Goal: Task Accomplishment & Management: Use online tool/utility

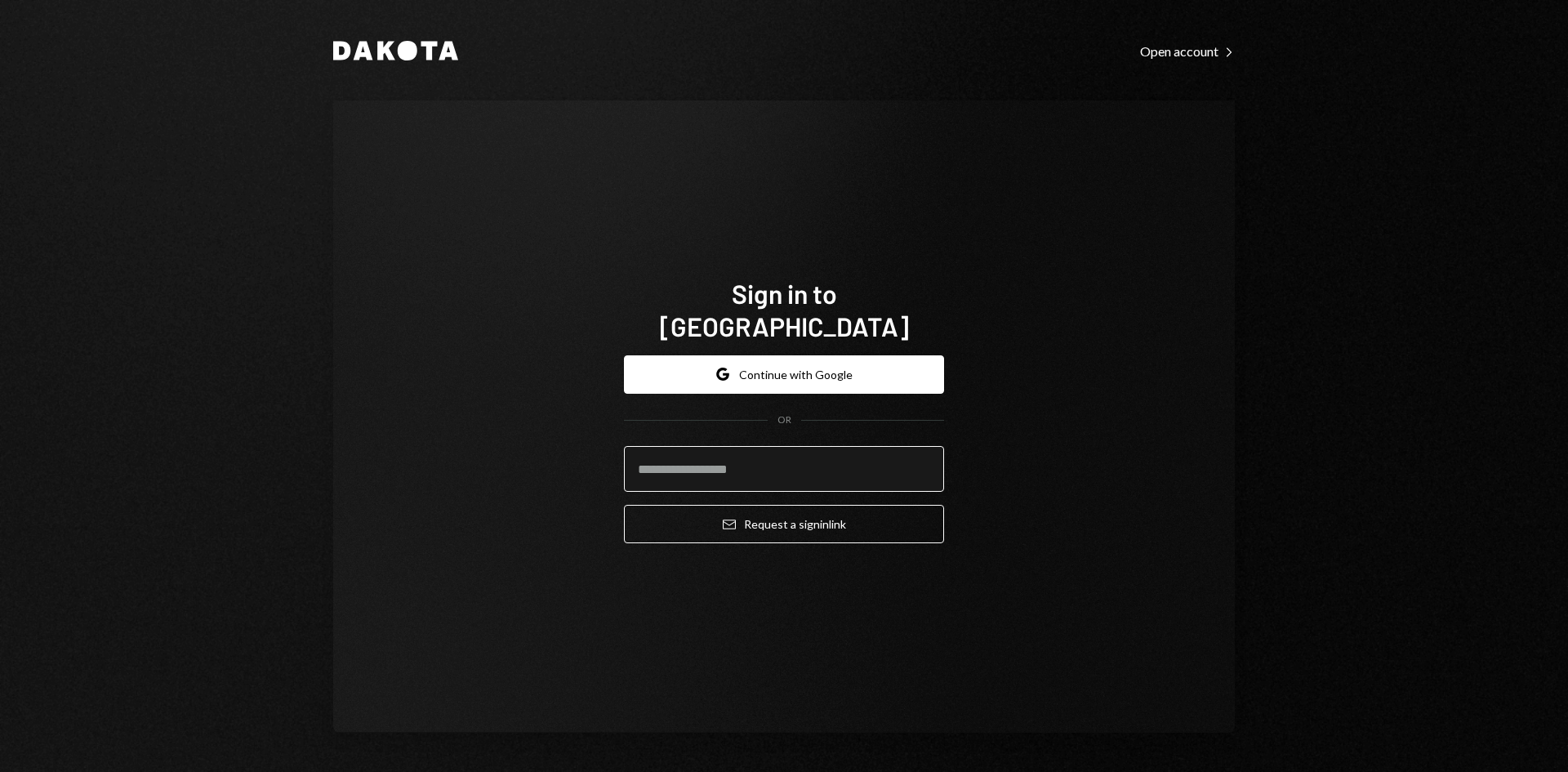
click at [688, 450] on input "email" at bounding box center [784, 468] width 320 height 46
click at [0, 771] on com-1password-button at bounding box center [0, 772] width 0 height 0
type input "**********"
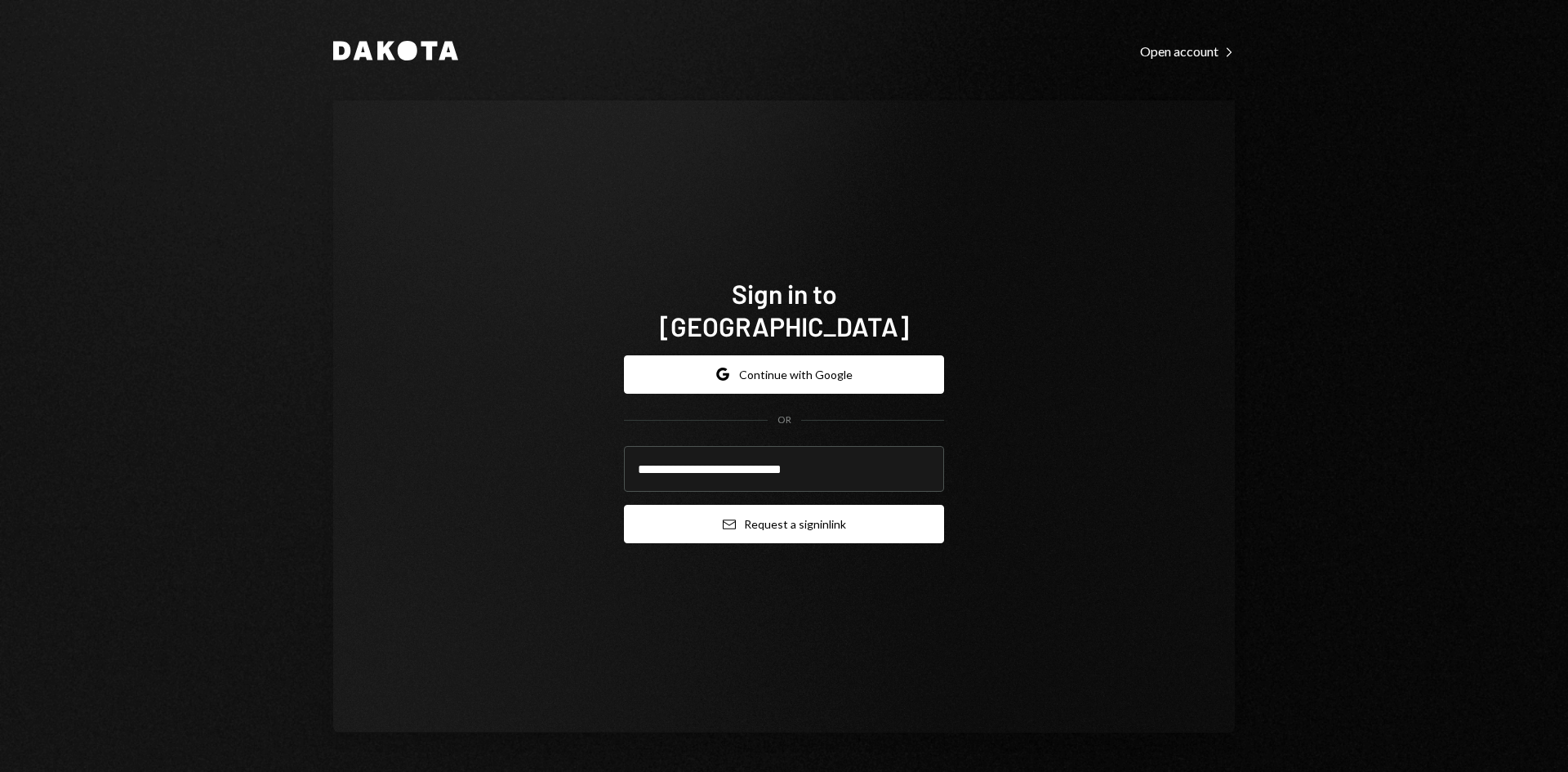
click at [788, 512] on button "Email Request a sign in link" at bounding box center [784, 524] width 320 height 39
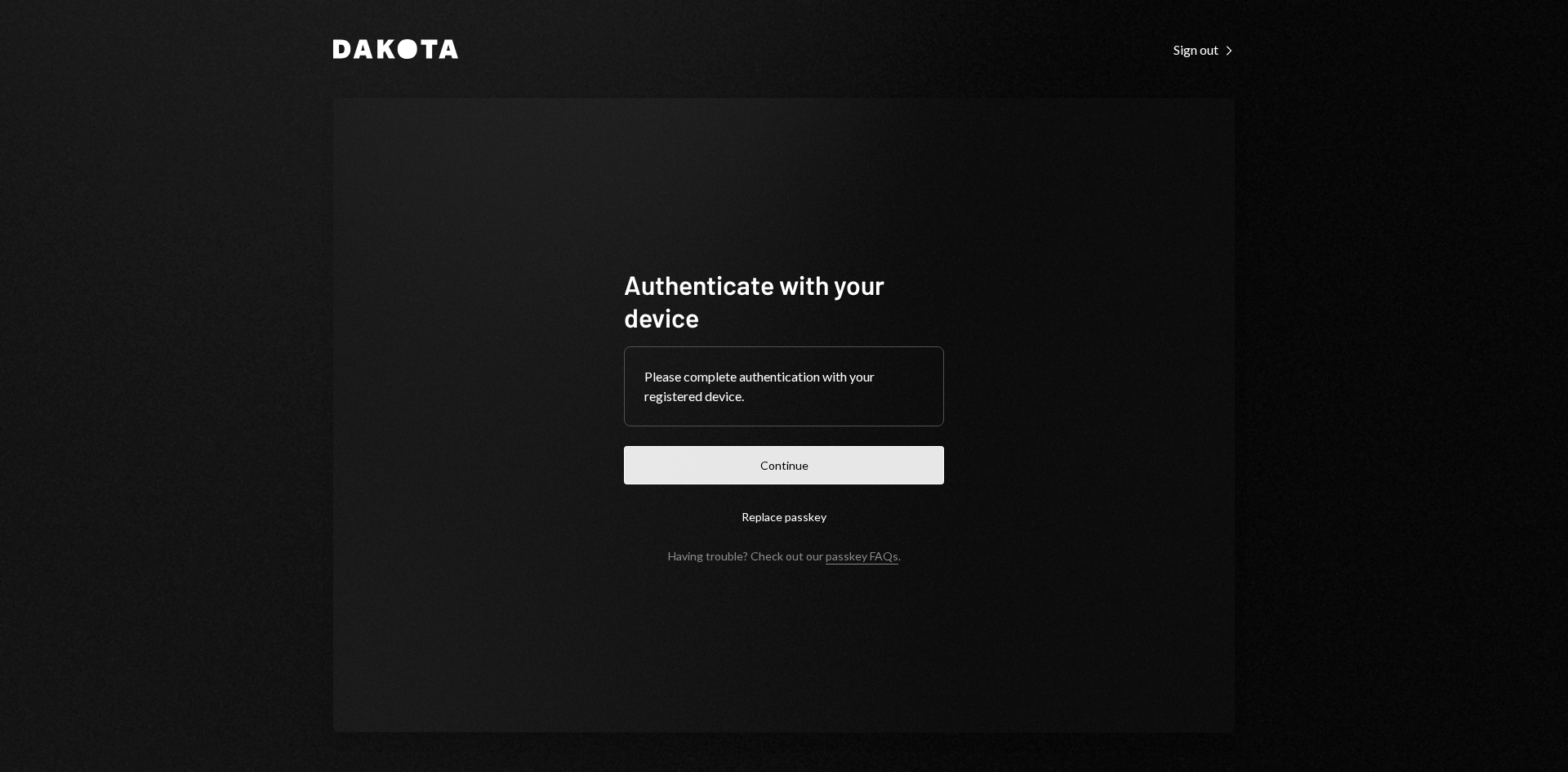
click at [810, 471] on button "Continue" at bounding box center [784, 465] width 320 height 39
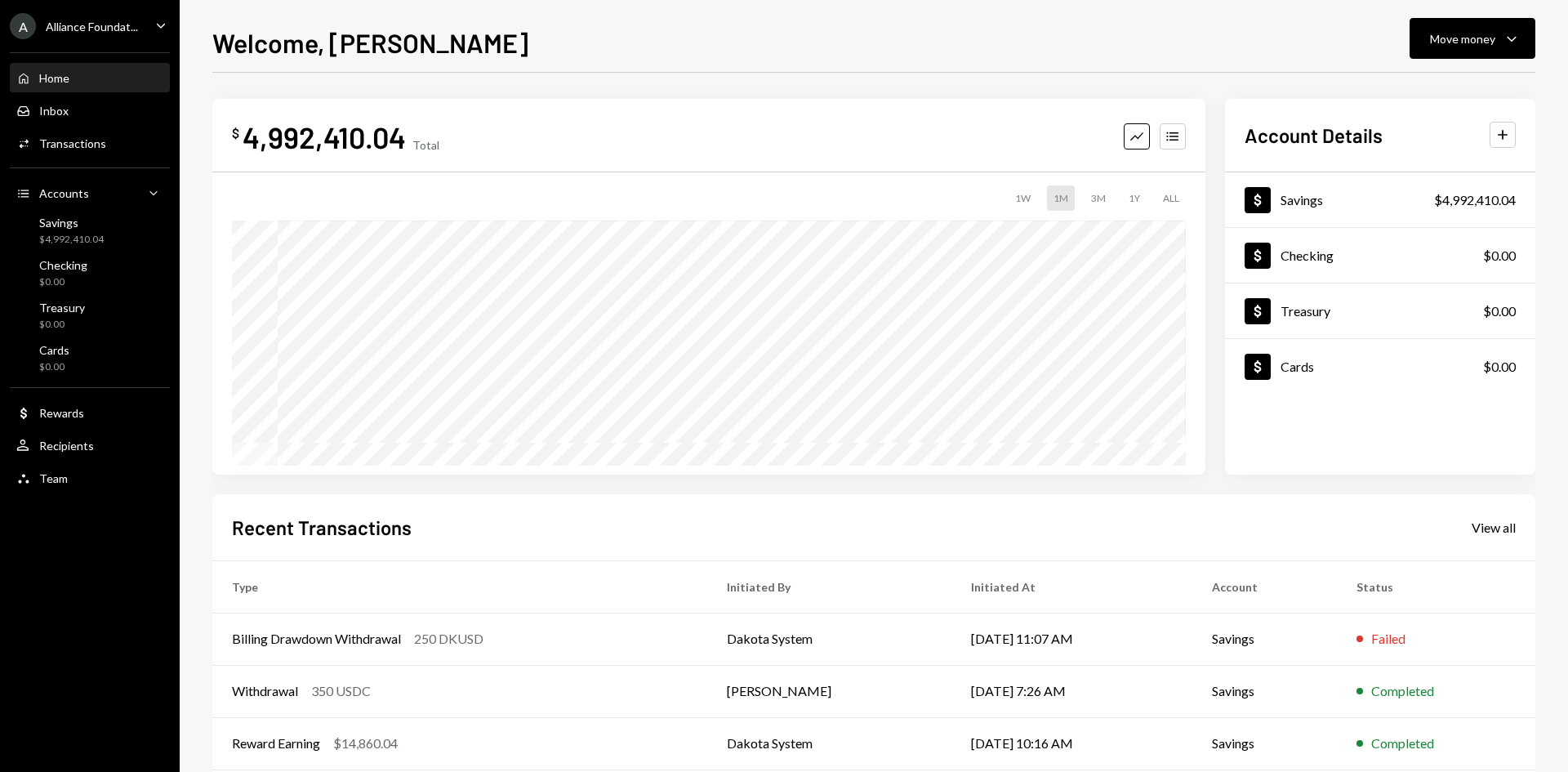
click at [152, 25] on icon "Caret Down" at bounding box center [161, 25] width 18 height 18
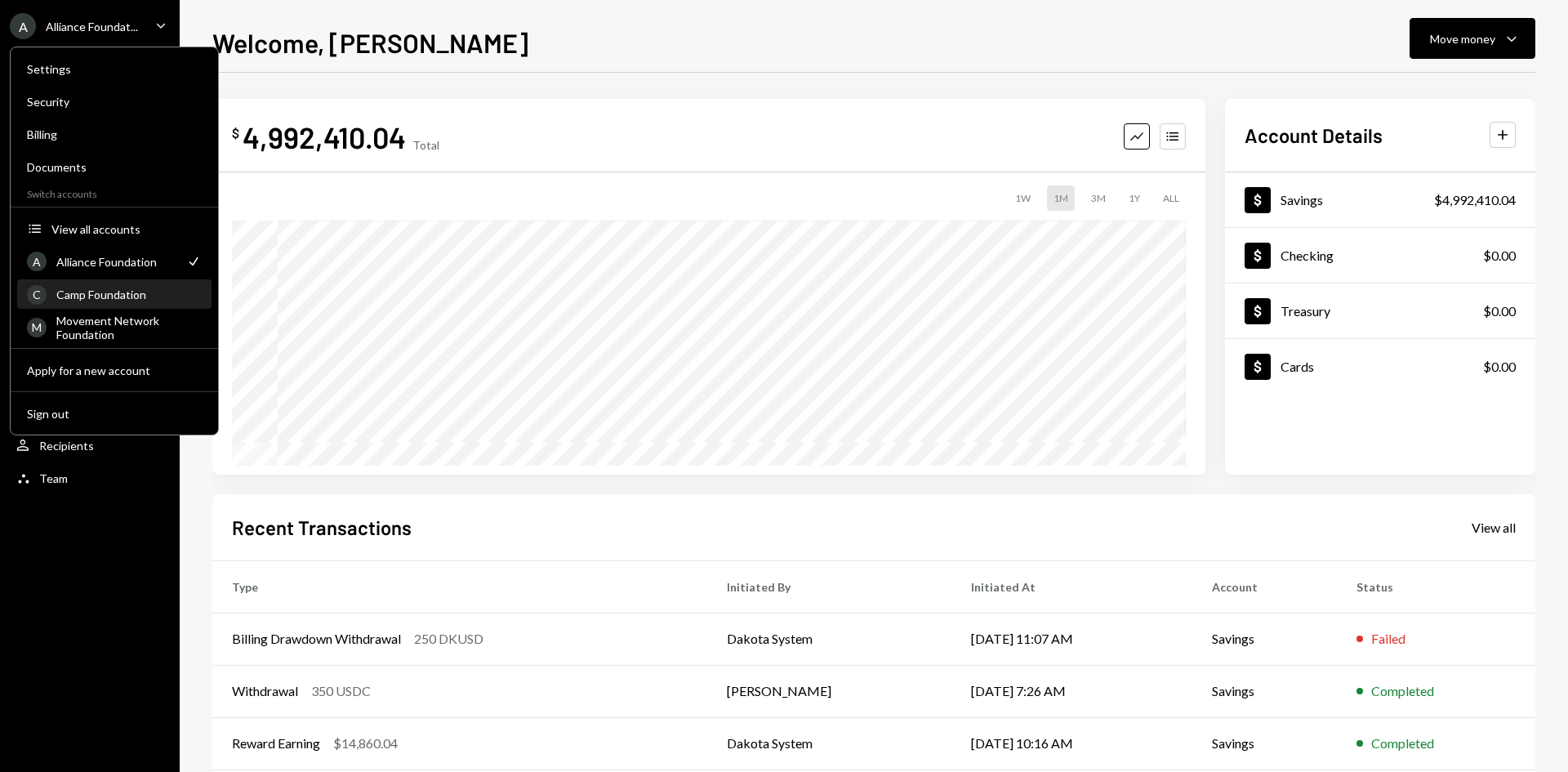
click at [119, 301] on div "Camp Foundation" at bounding box center [129, 295] width 145 height 14
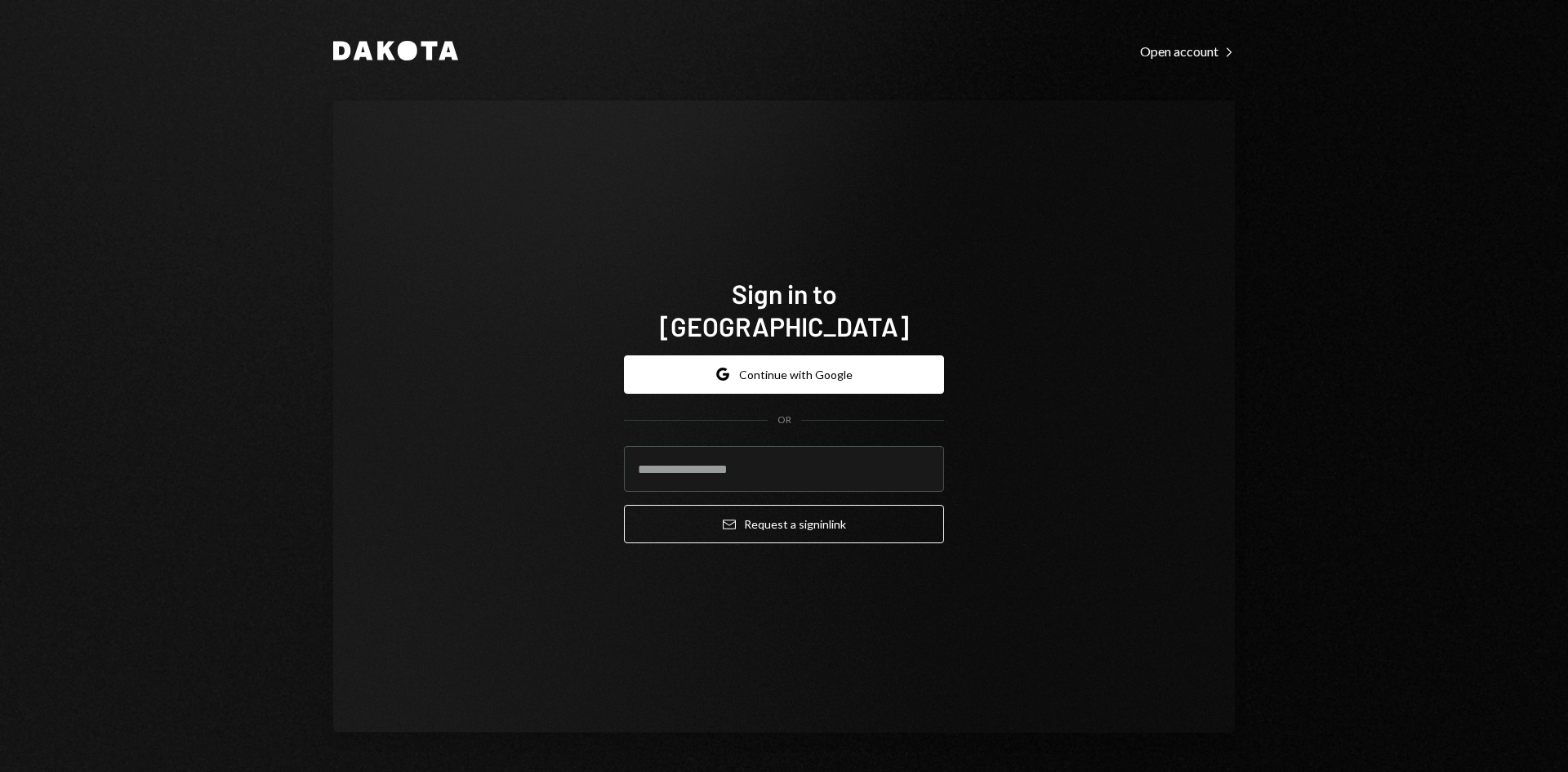
click at [0, 771] on com-1password-button at bounding box center [0, 772] width 0 height 0
type input "**********"
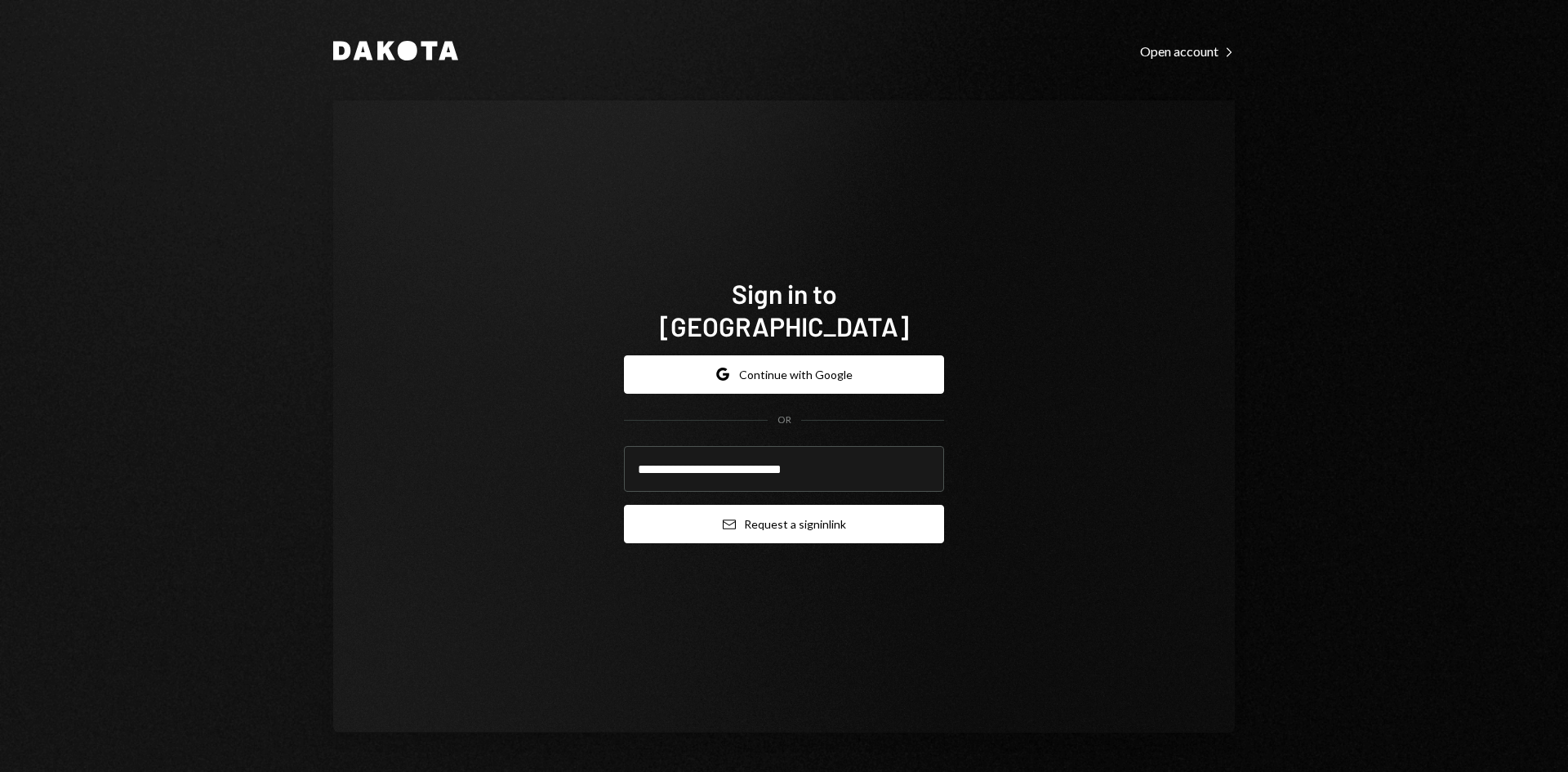
click at [822, 507] on button "Email Request a sign in link" at bounding box center [784, 524] width 320 height 39
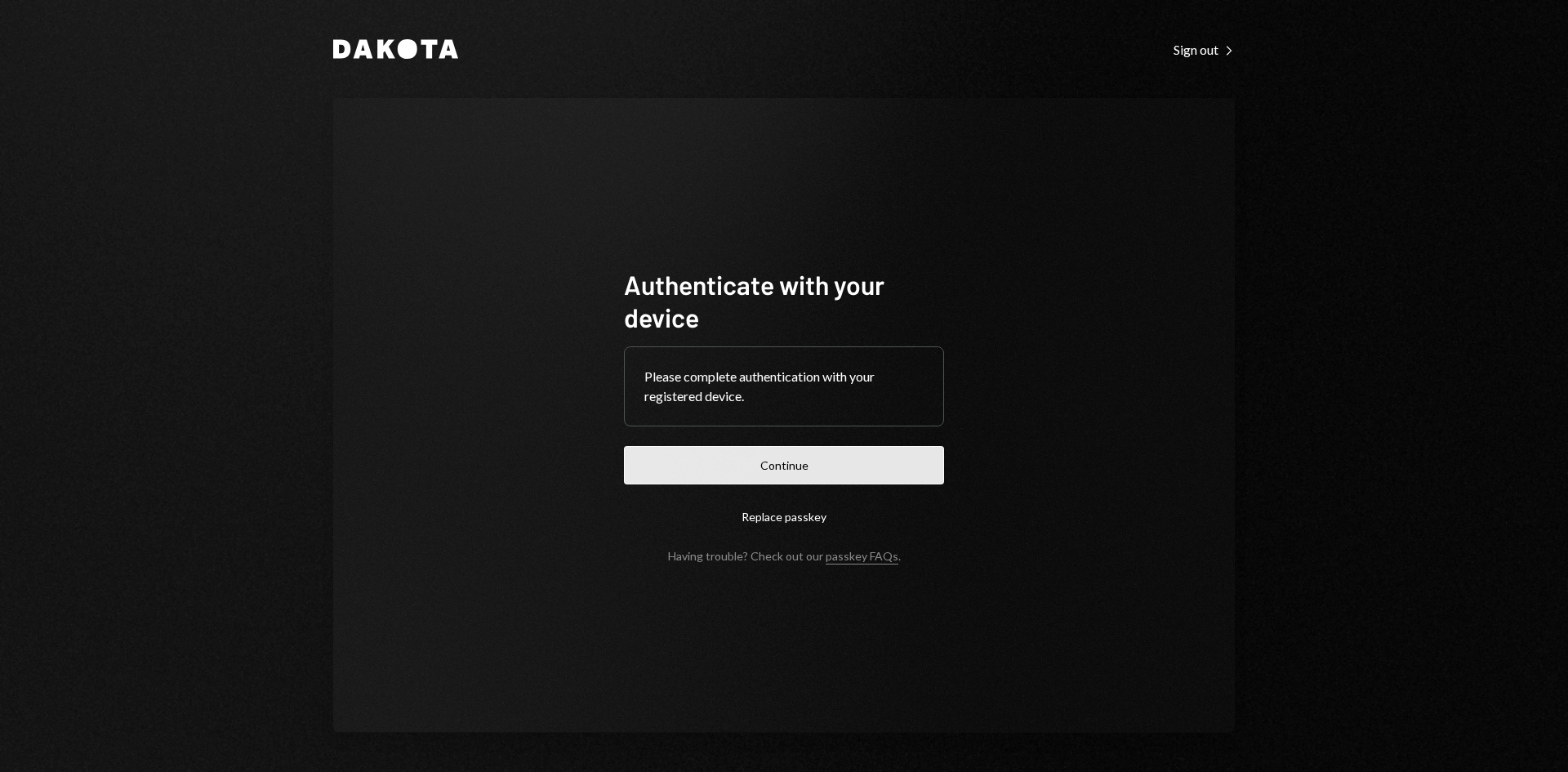
click at [797, 471] on button "Continue" at bounding box center [784, 465] width 320 height 39
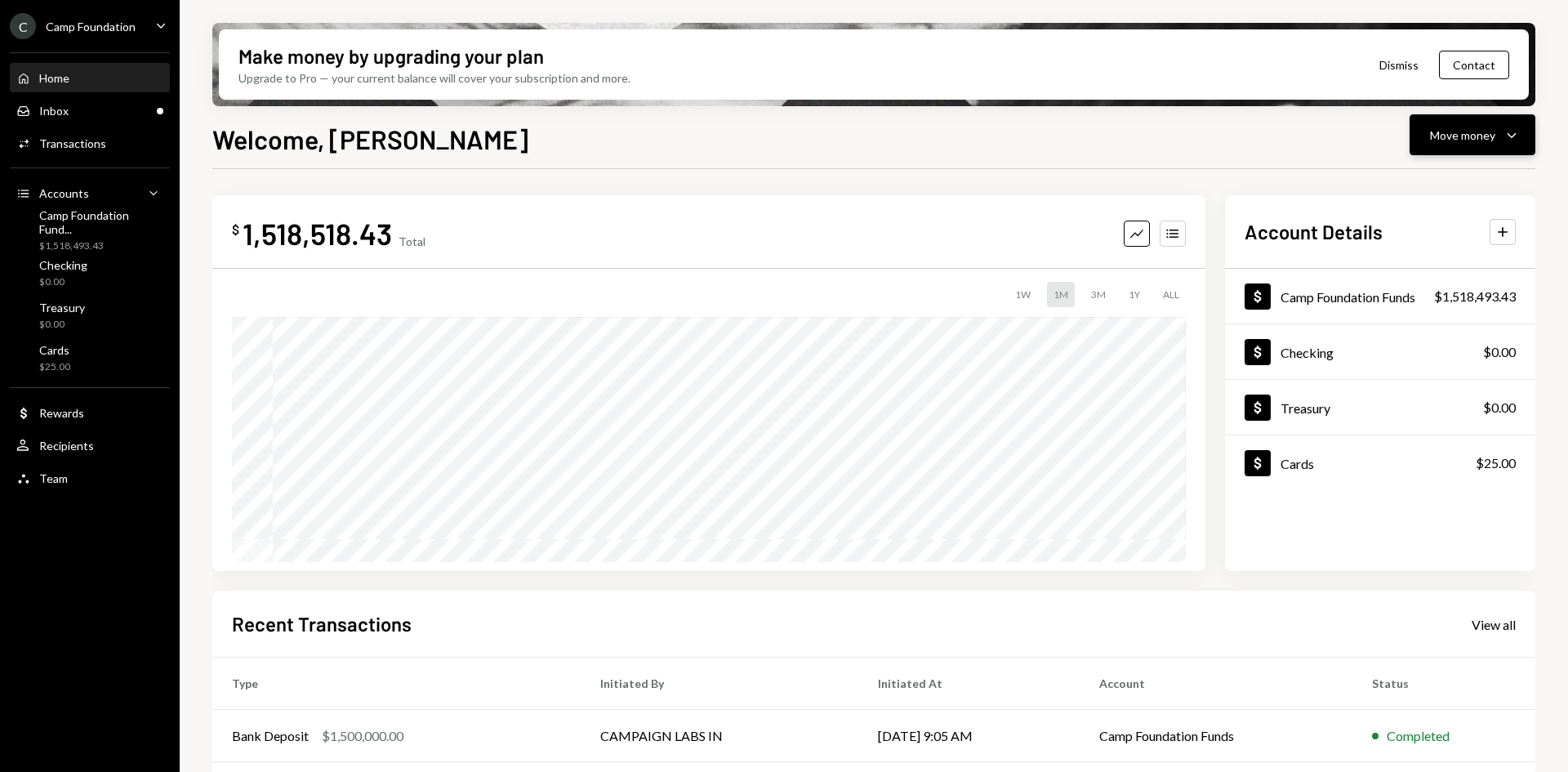
click at [1463, 136] on div "Move money" at bounding box center [1462, 134] width 65 height 17
click at [1435, 305] on div "Swap stablecoins" at bounding box center [1459, 308] width 119 height 17
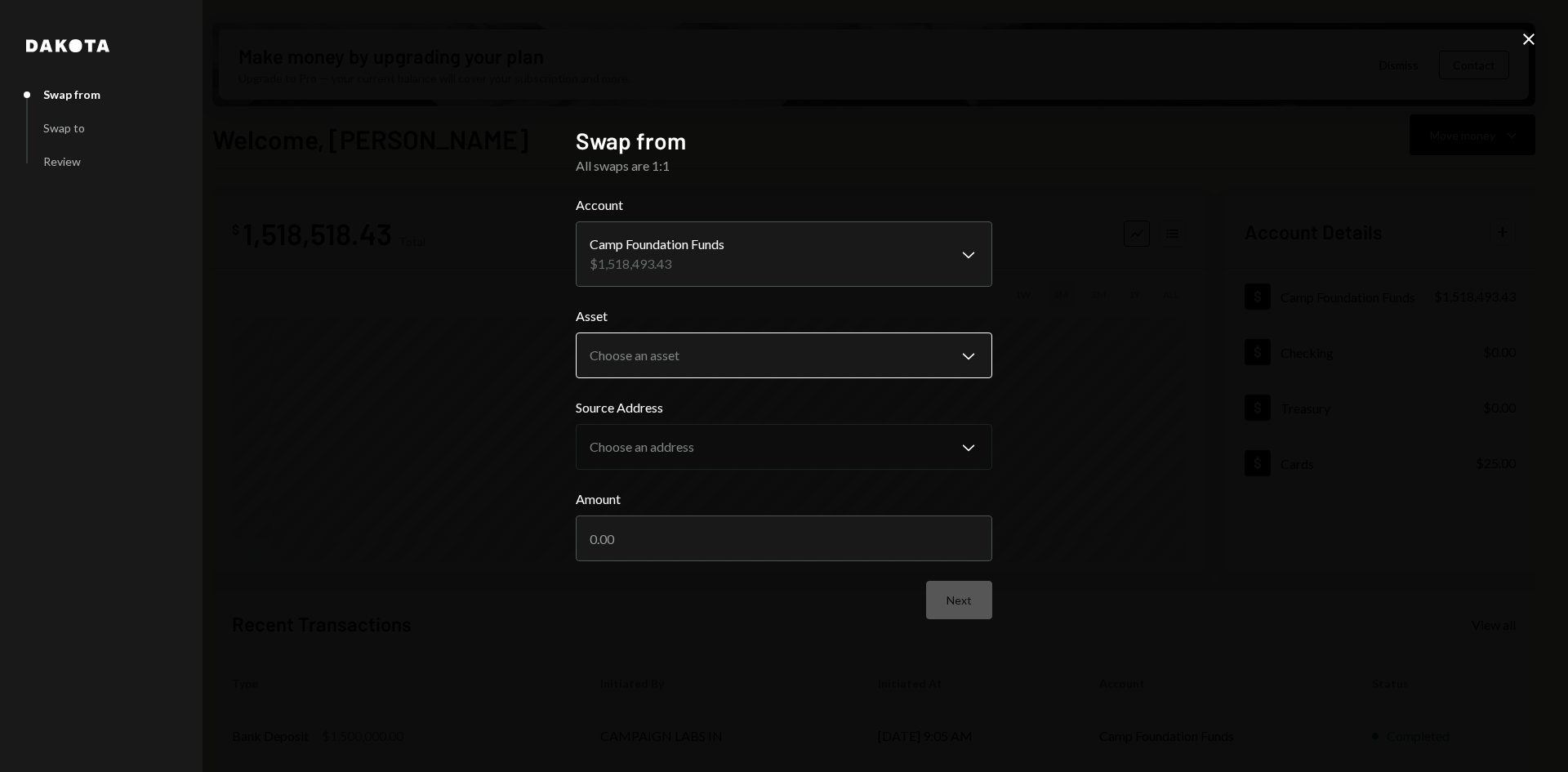
click at [792, 344] on body "C Camp Foundation Caret Down Home Home Inbox Inbox Activities Transactions Acco…" at bounding box center [784, 386] width 1568 height 772
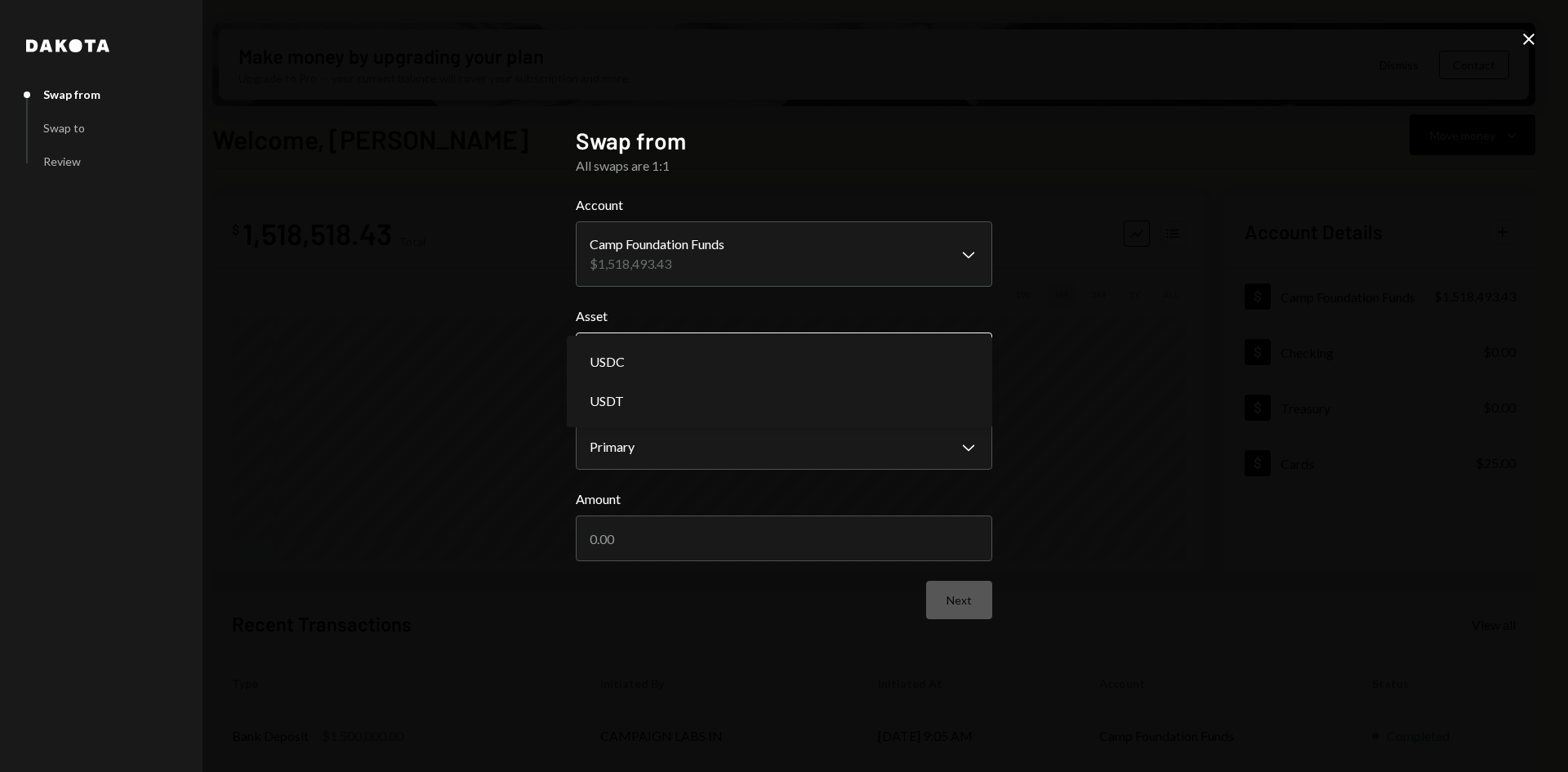
click at [785, 362] on body "C Camp Foundation Caret Down Home Home Inbox Inbox Activities Transactions Acco…" at bounding box center [784, 386] width 1568 height 772
select select "****"
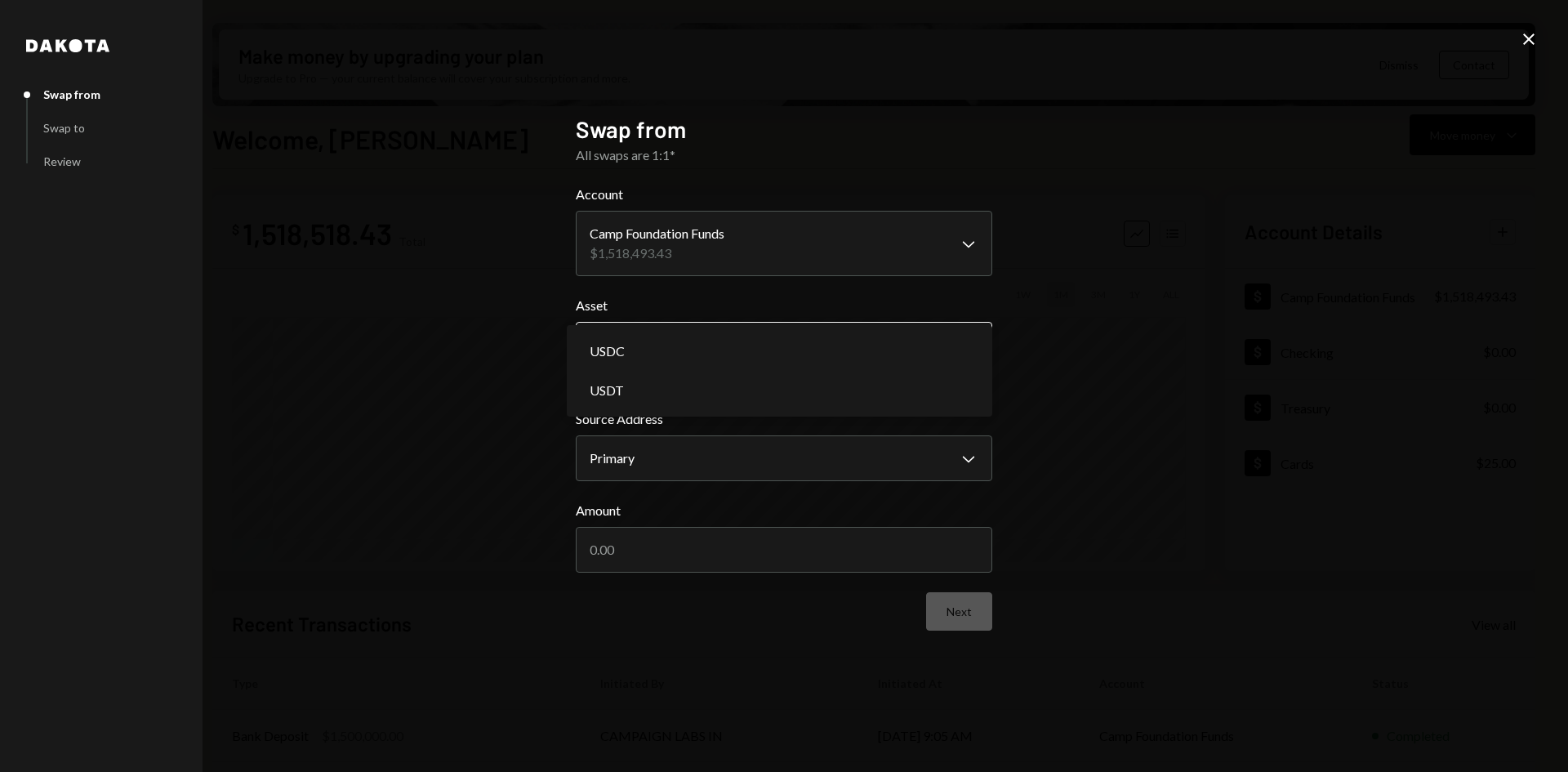
click at [764, 346] on body "C Camp Foundation Caret Down Home Home Inbox Inbox Activities Transactions Acco…" at bounding box center [784, 386] width 1568 height 772
click at [1327, 218] on div "**********" at bounding box center [784, 386] width 1568 height 772
click at [1526, 40] on icon "Close" at bounding box center [1529, 39] width 20 height 20
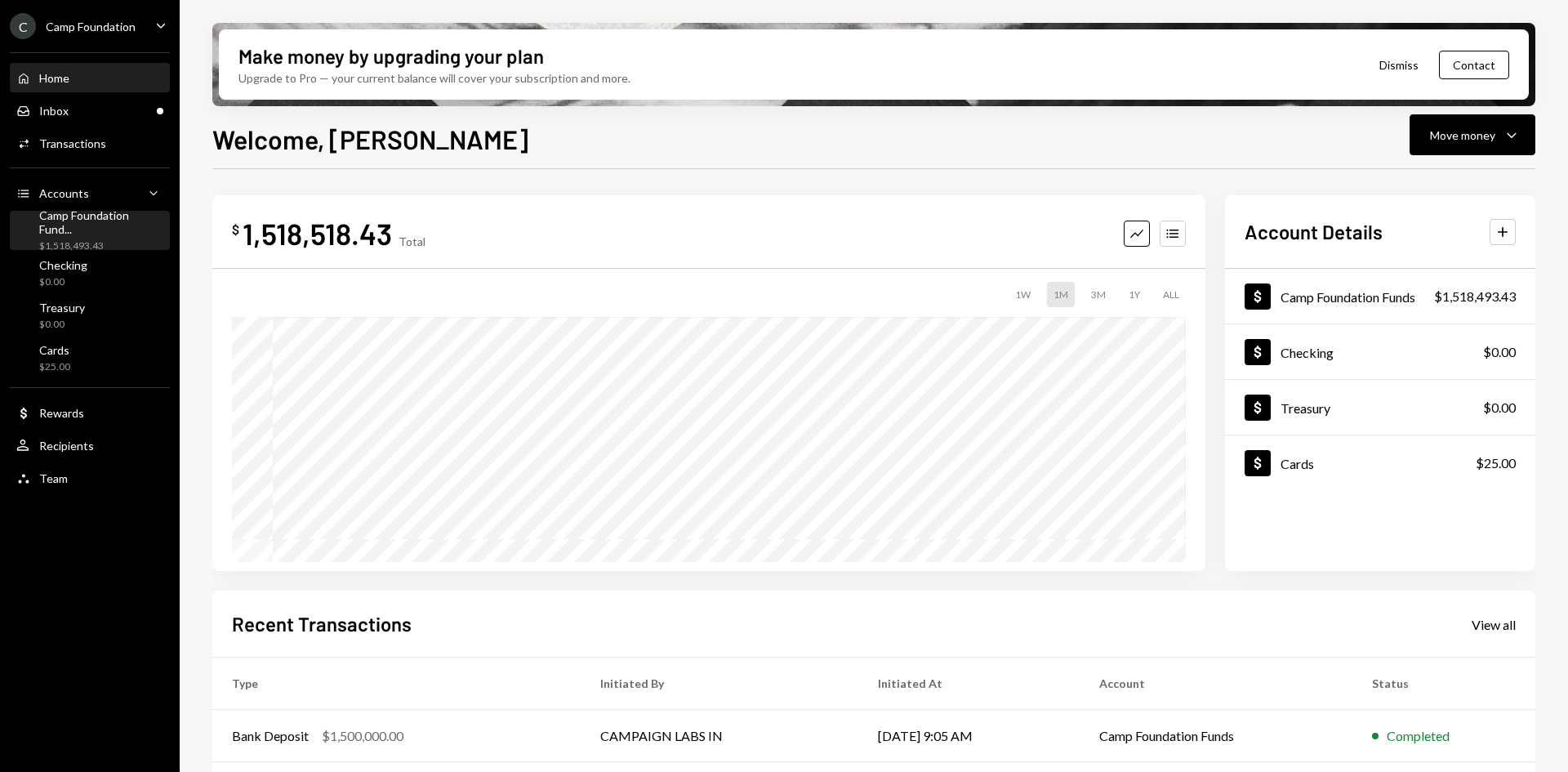
click at [95, 239] on div "$1,518,493.43" at bounding box center [101, 246] width 124 height 14
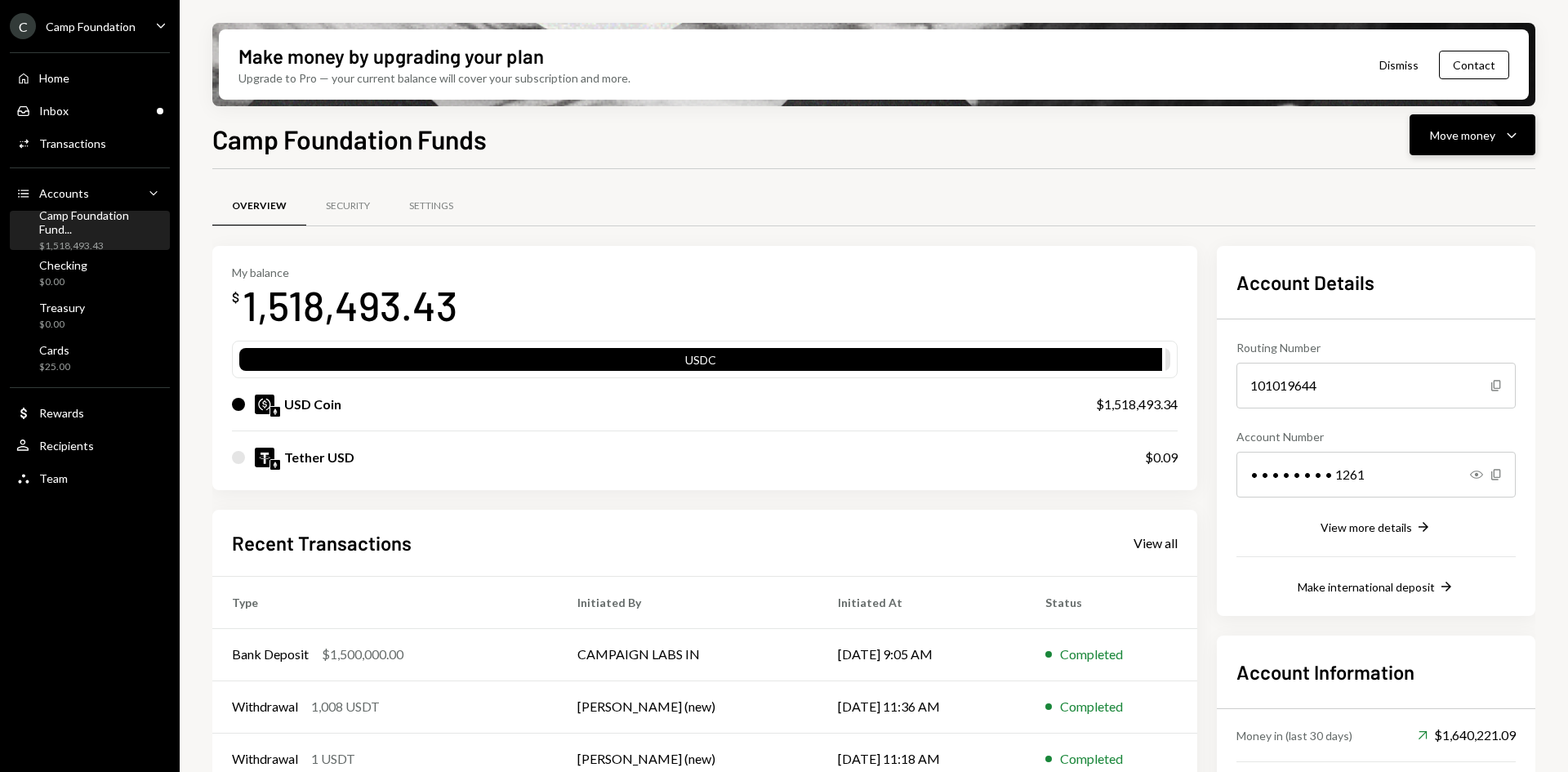
click at [1467, 138] on div "Move money" at bounding box center [1462, 134] width 65 height 17
click at [1435, 304] on div "Swap stablecoins" at bounding box center [1459, 308] width 119 height 17
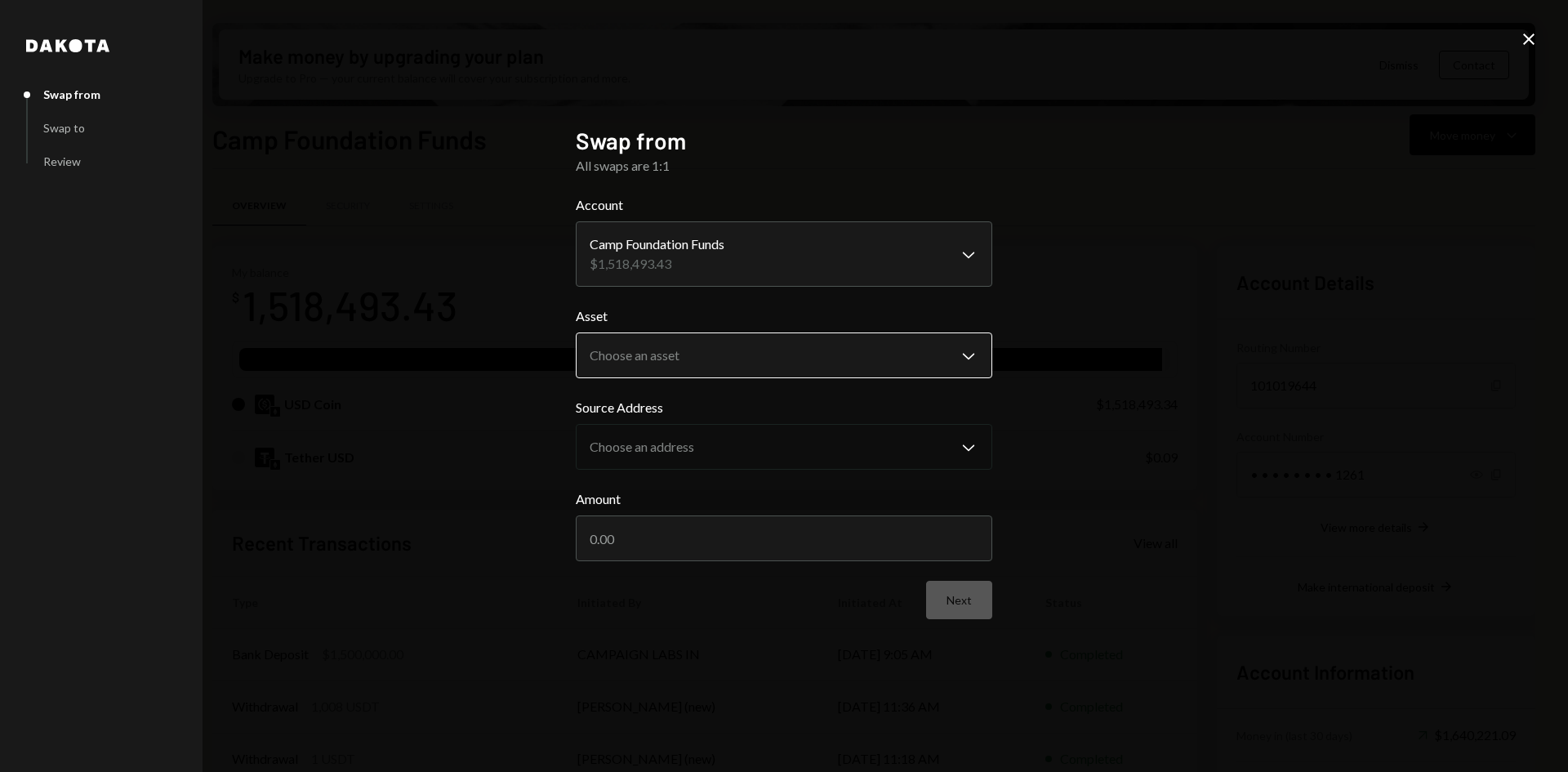
click at [931, 369] on body "C Camp Foundation Caret Down Home Home Inbox Inbox Activities Transactions Acco…" at bounding box center [784, 386] width 1568 height 772
select select "****"
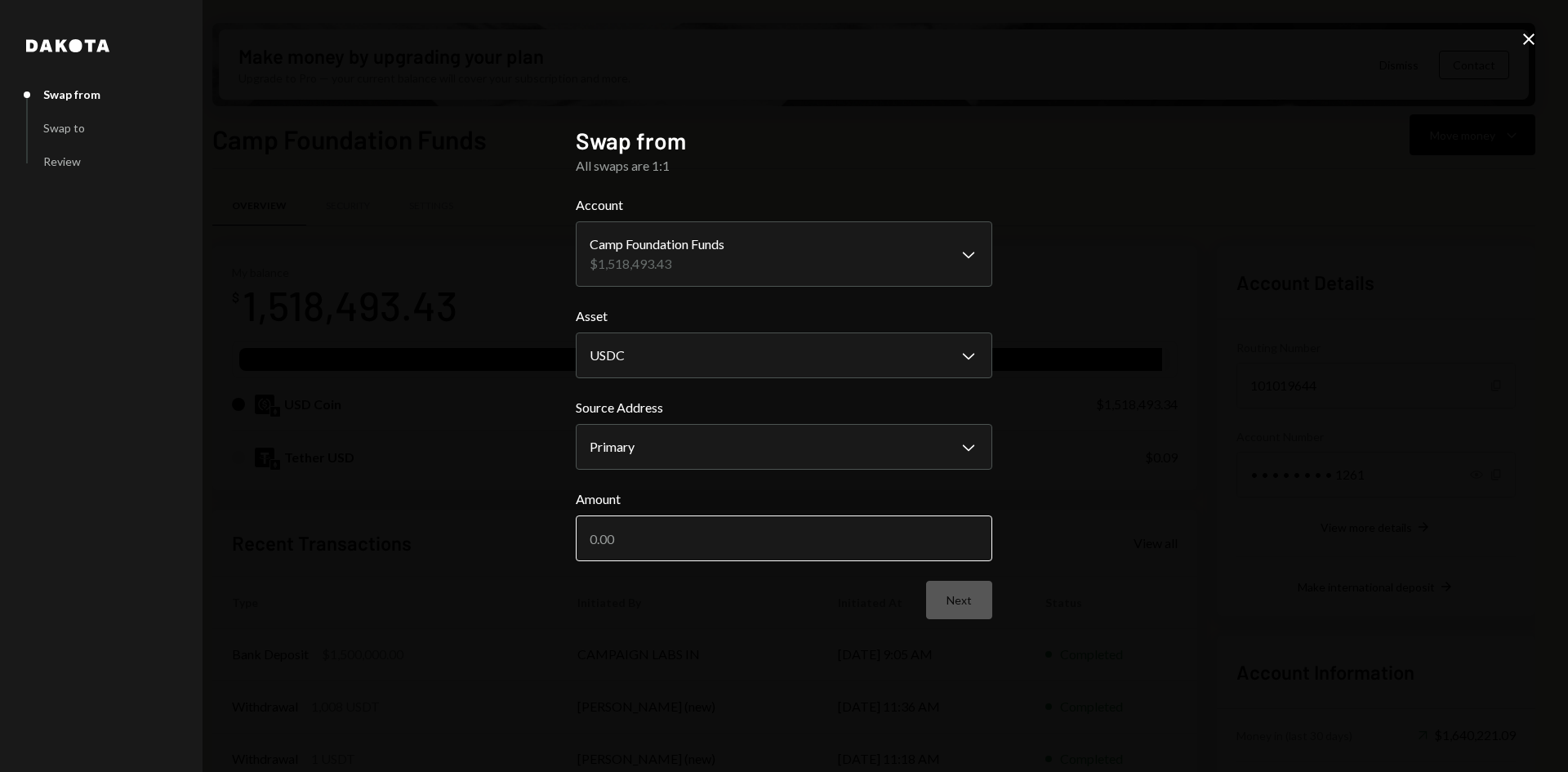
drag, startPoint x: 887, startPoint y: 539, endPoint x: 869, endPoint y: 528, distance: 21.1
click at [887, 537] on input "Amount" at bounding box center [784, 537] width 416 height 46
type input "30000"
click at [972, 596] on button "Next" at bounding box center [959, 599] width 66 height 39
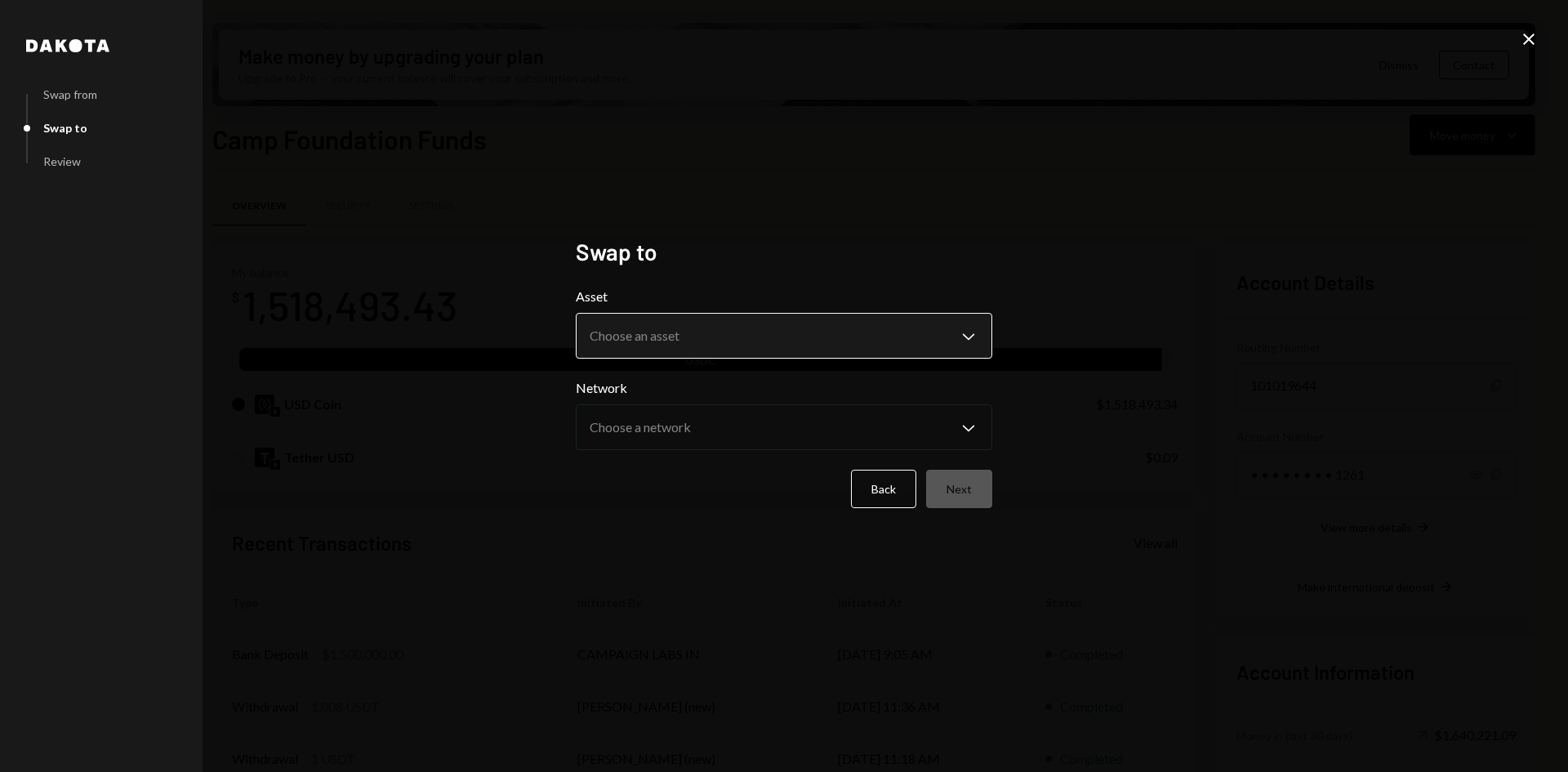
click at [883, 330] on body "C Camp Foundation Caret Down Home Home Inbox Inbox Activities Transactions Acco…" at bounding box center [784, 386] width 1568 height 772
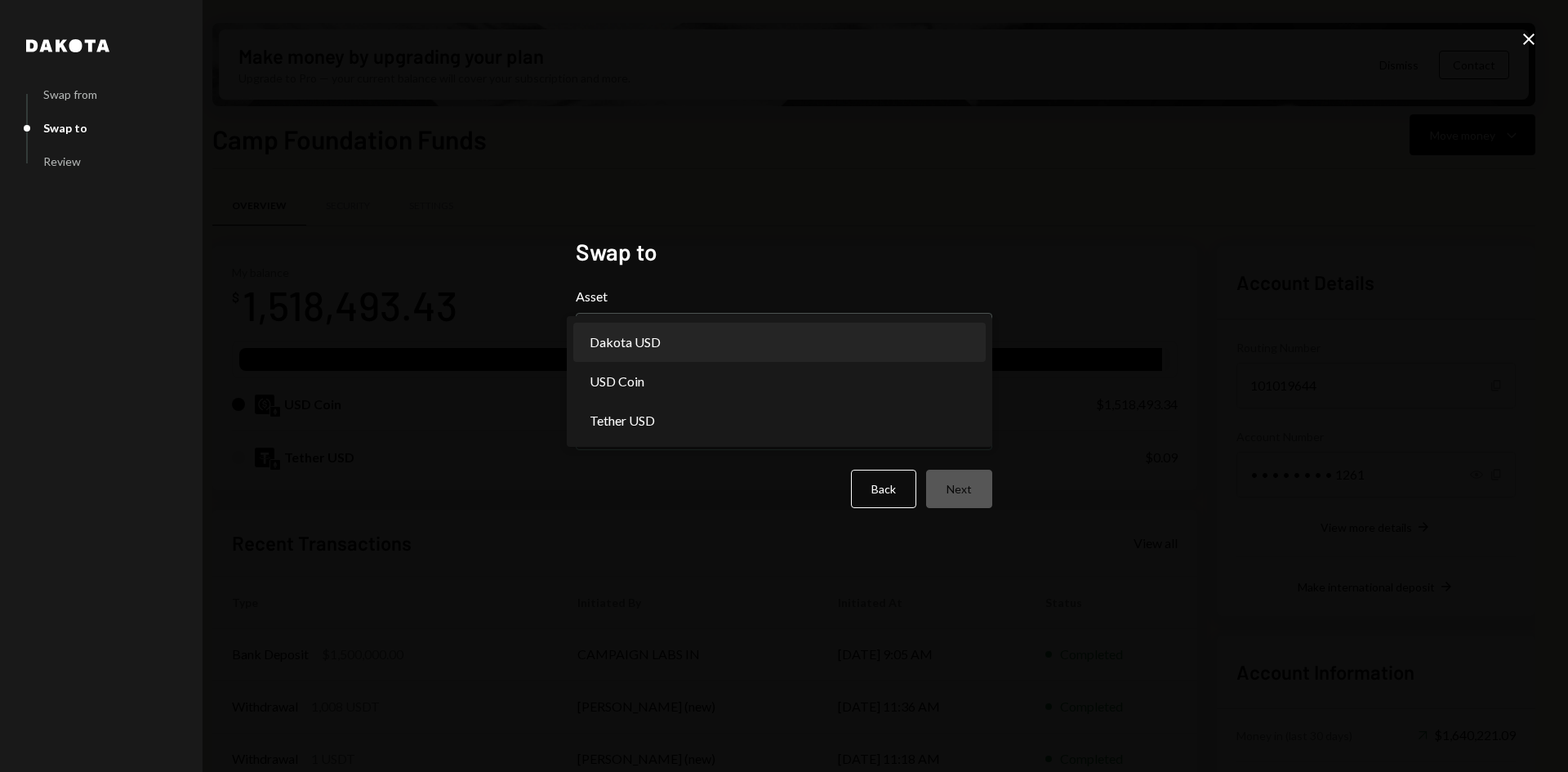
select select "*****"
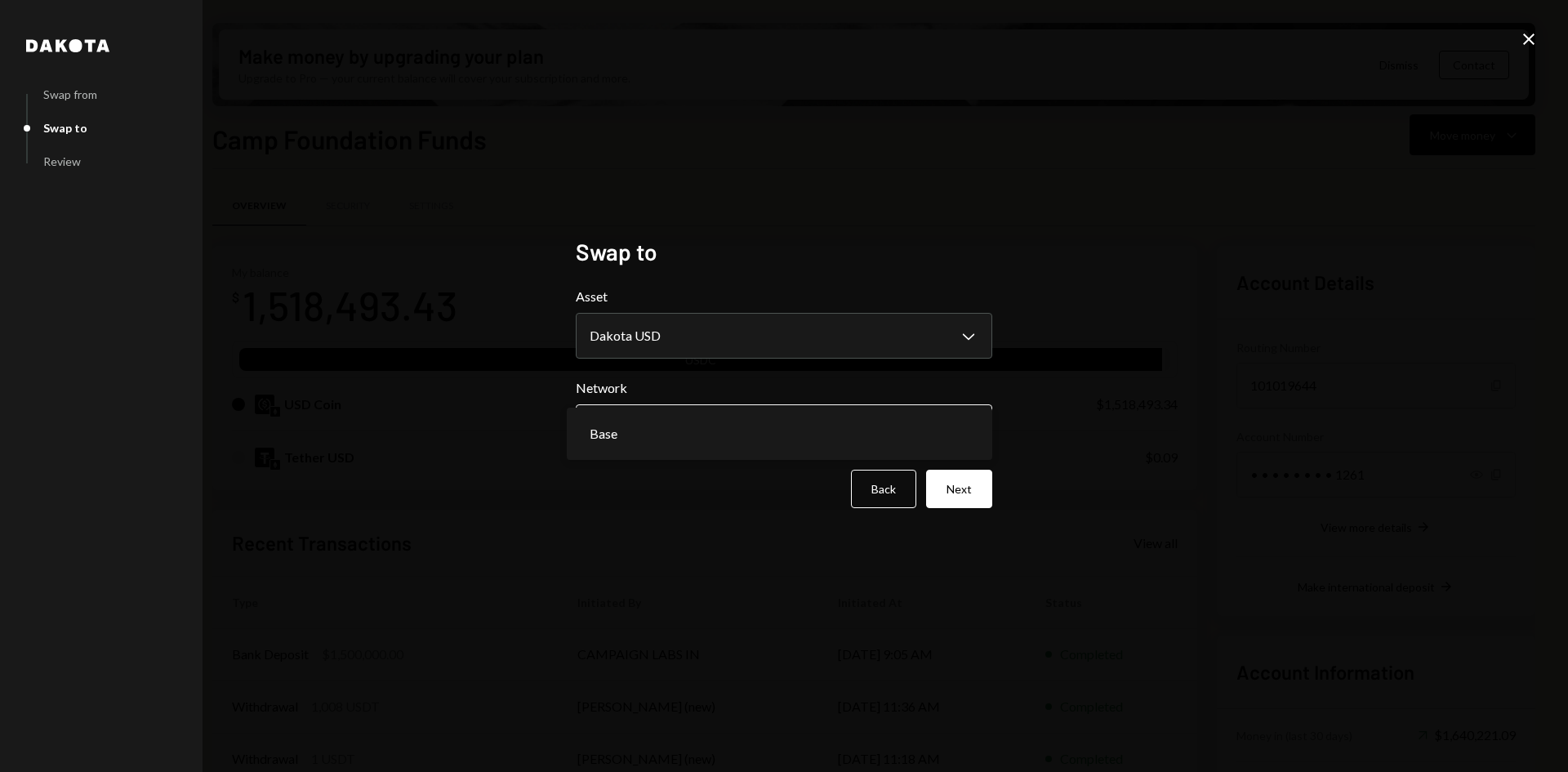
click at [801, 425] on body "C Camp Foundation Caret Down Home Home Inbox Inbox Activities Transactions Acco…" at bounding box center [784, 386] width 1568 height 772
click at [970, 485] on button "Next" at bounding box center [959, 488] width 66 height 39
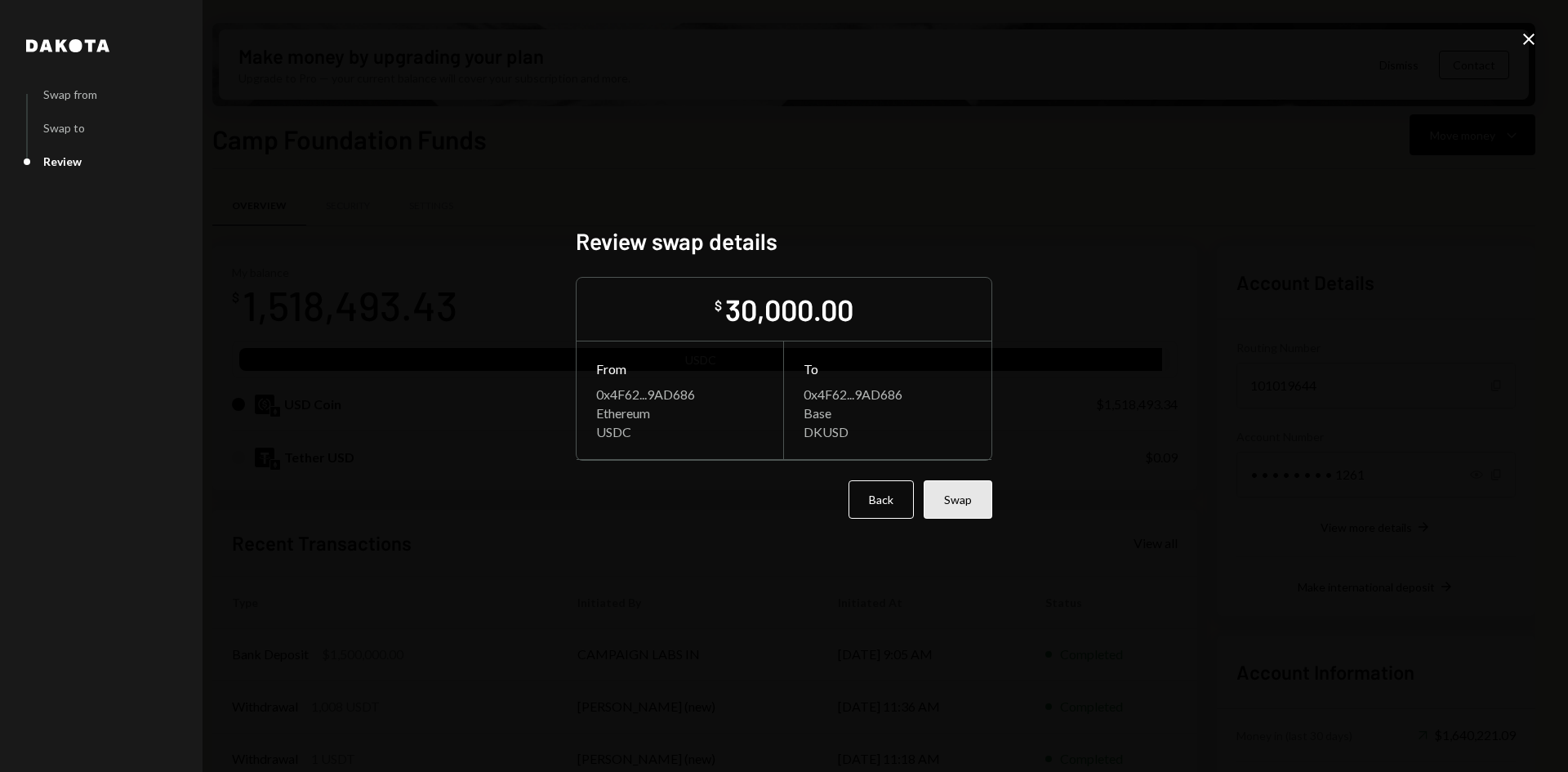
click at [969, 488] on button "Swap" at bounding box center [957, 499] width 69 height 39
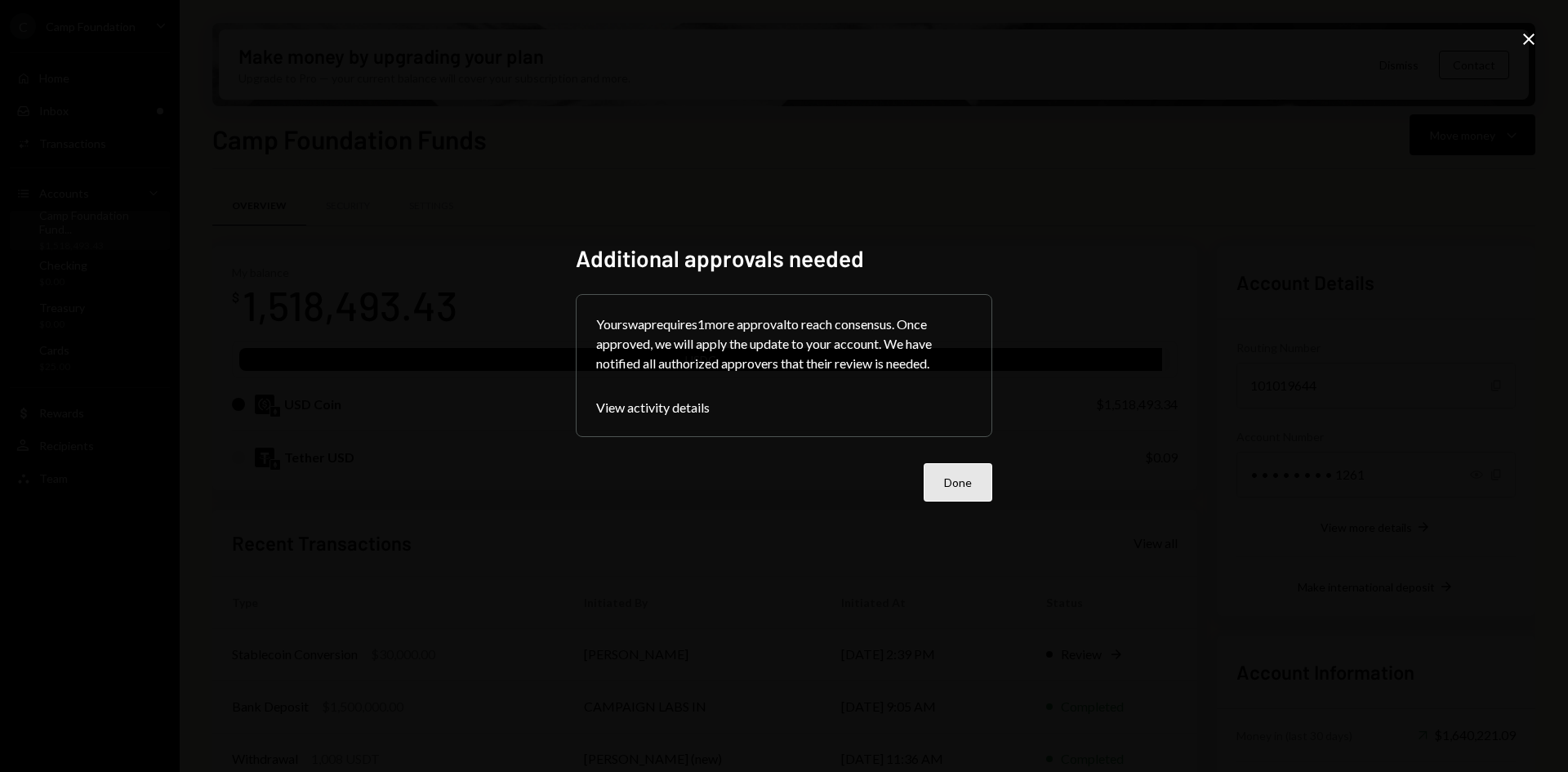
click at [970, 487] on button "Done" at bounding box center [957, 482] width 69 height 39
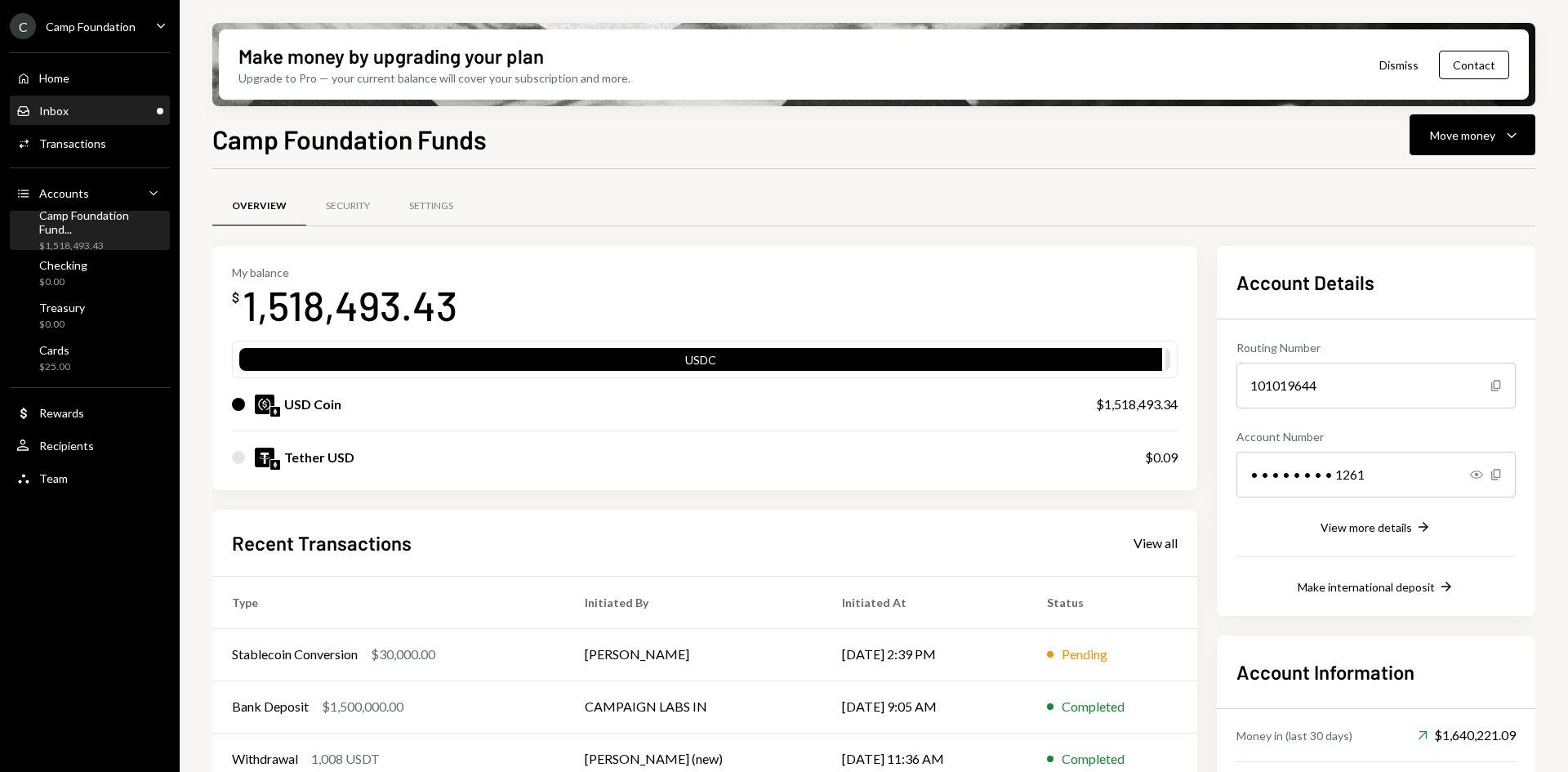
click at [96, 116] on div "Inbox Inbox" at bounding box center [90, 111] width 147 height 14
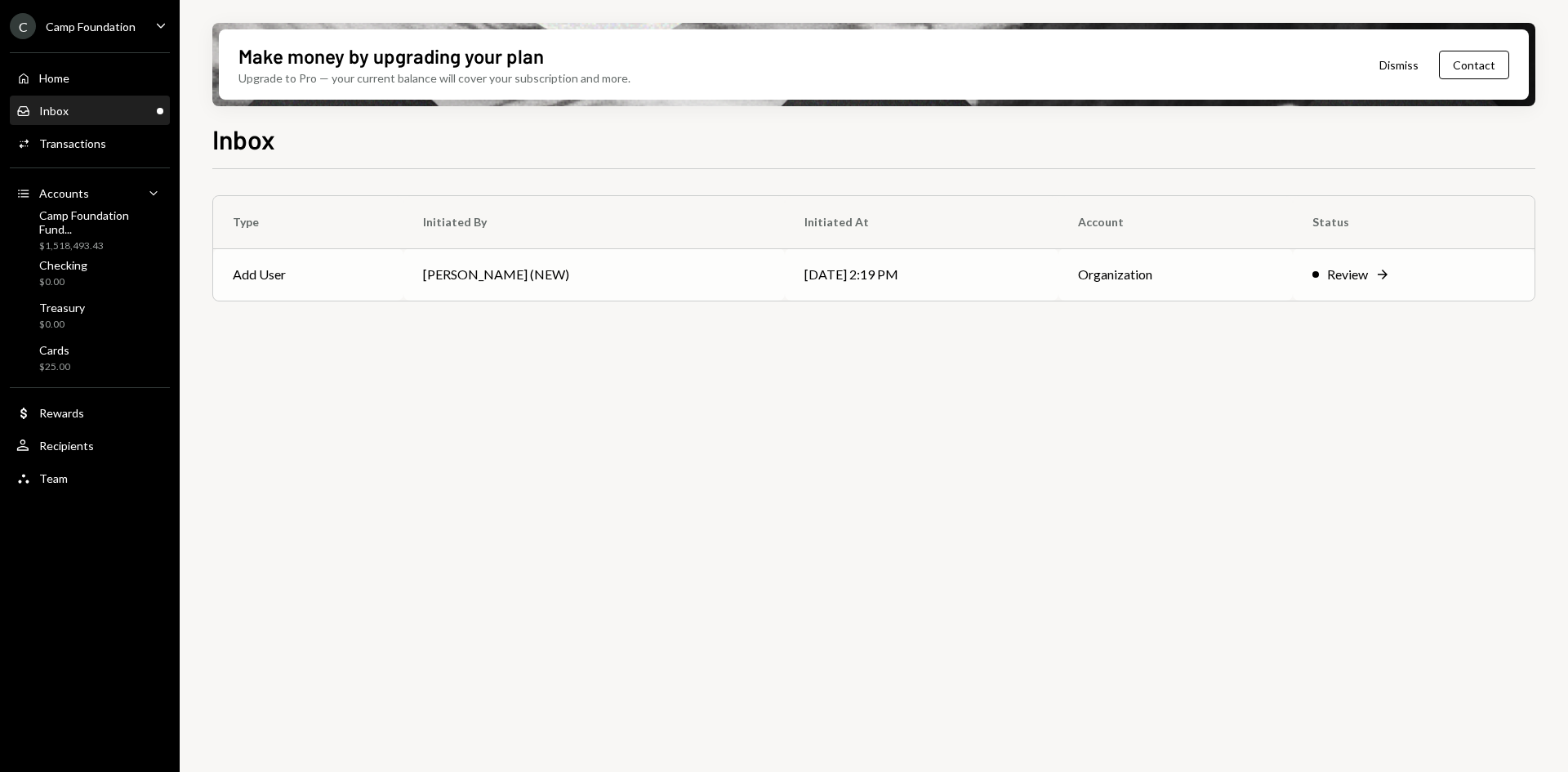
click at [550, 280] on td "Mike Preston (NEW)" at bounding box center [594, 274] width 381 height 52
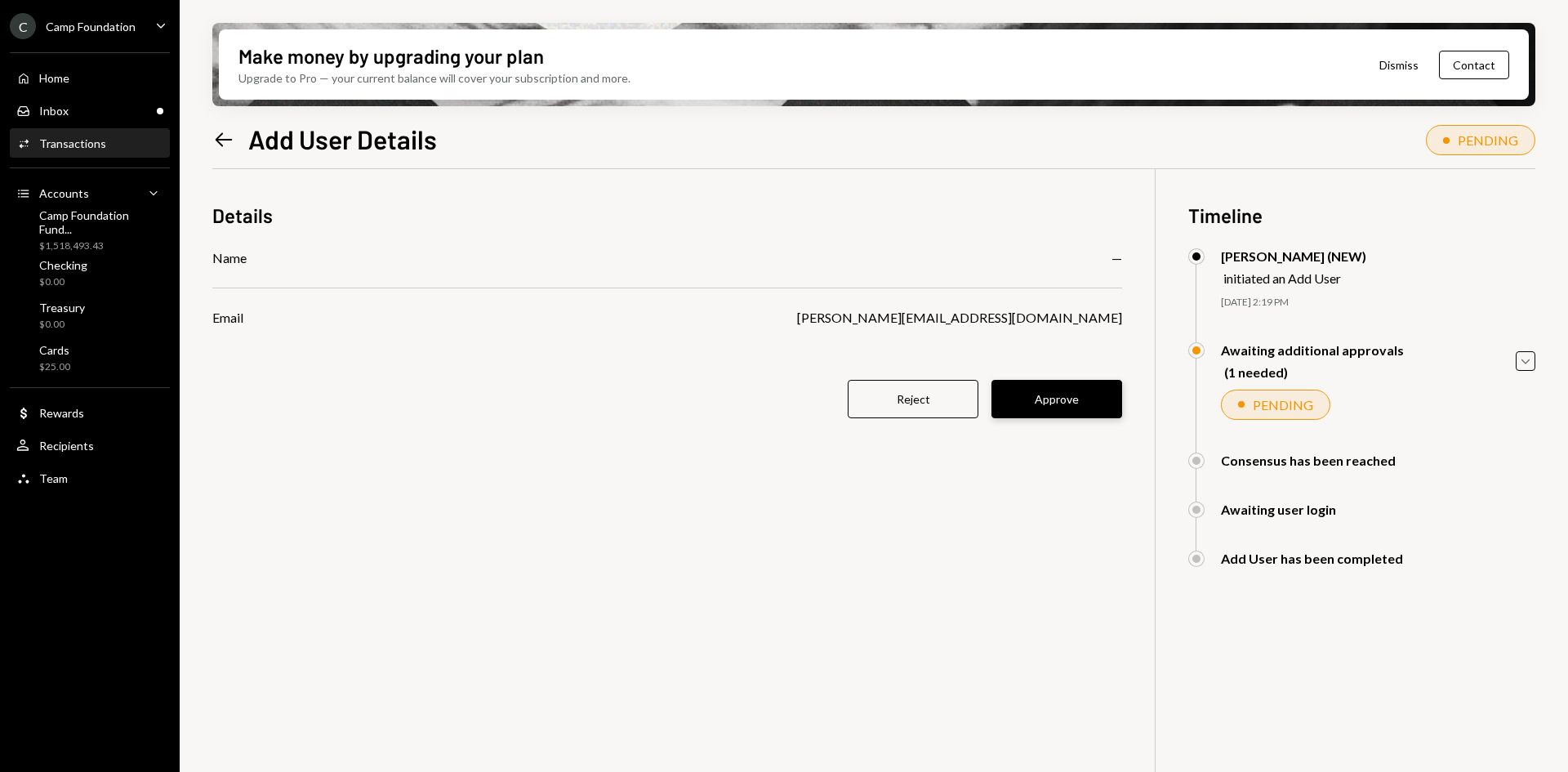
click at [1057, 399] on button "Approve" at bounding box center [1057, 399] width 131 height 39
